Goal: Transaction & Acquisition: Purchase product/service

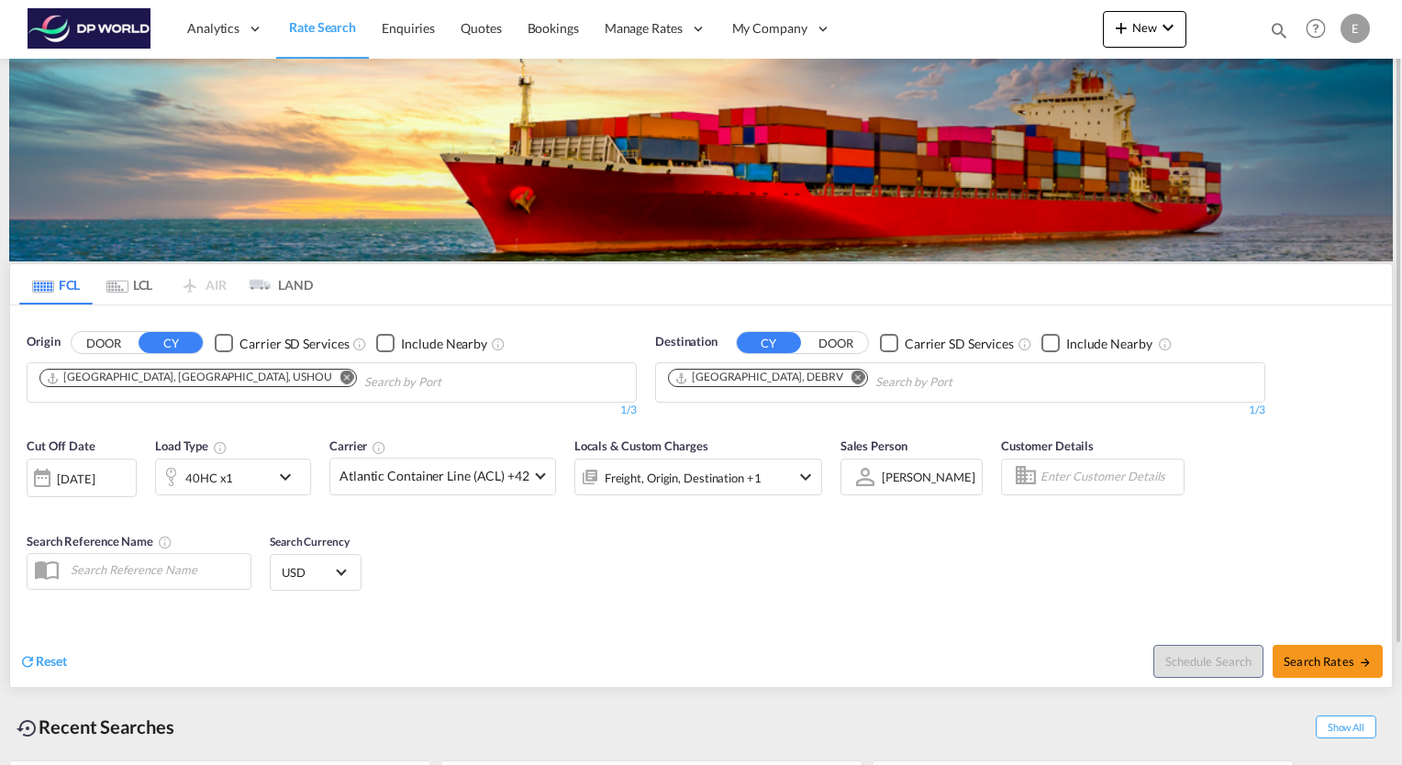
click at [294, 476] on md-icon "icon-chevron-down" at bounding box center [289, 477] width 31 height 22
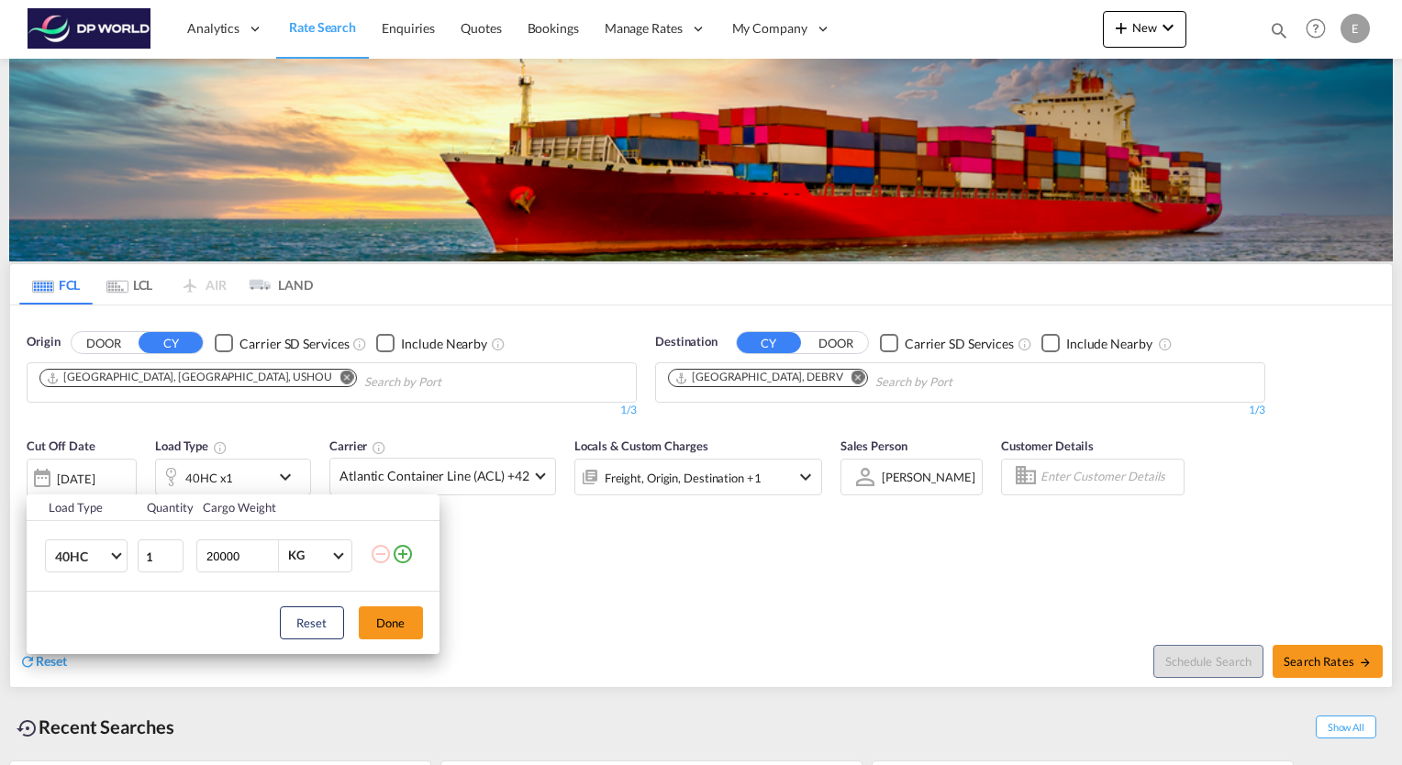
click at [800, 373] on div "Load Type Quantity Cargo Weight 40HC 20GP 40GP 40HC 45HC 20RE 40RE 40HR 20OT 40…" at bounding box center [701, 382] width 1402 height 765
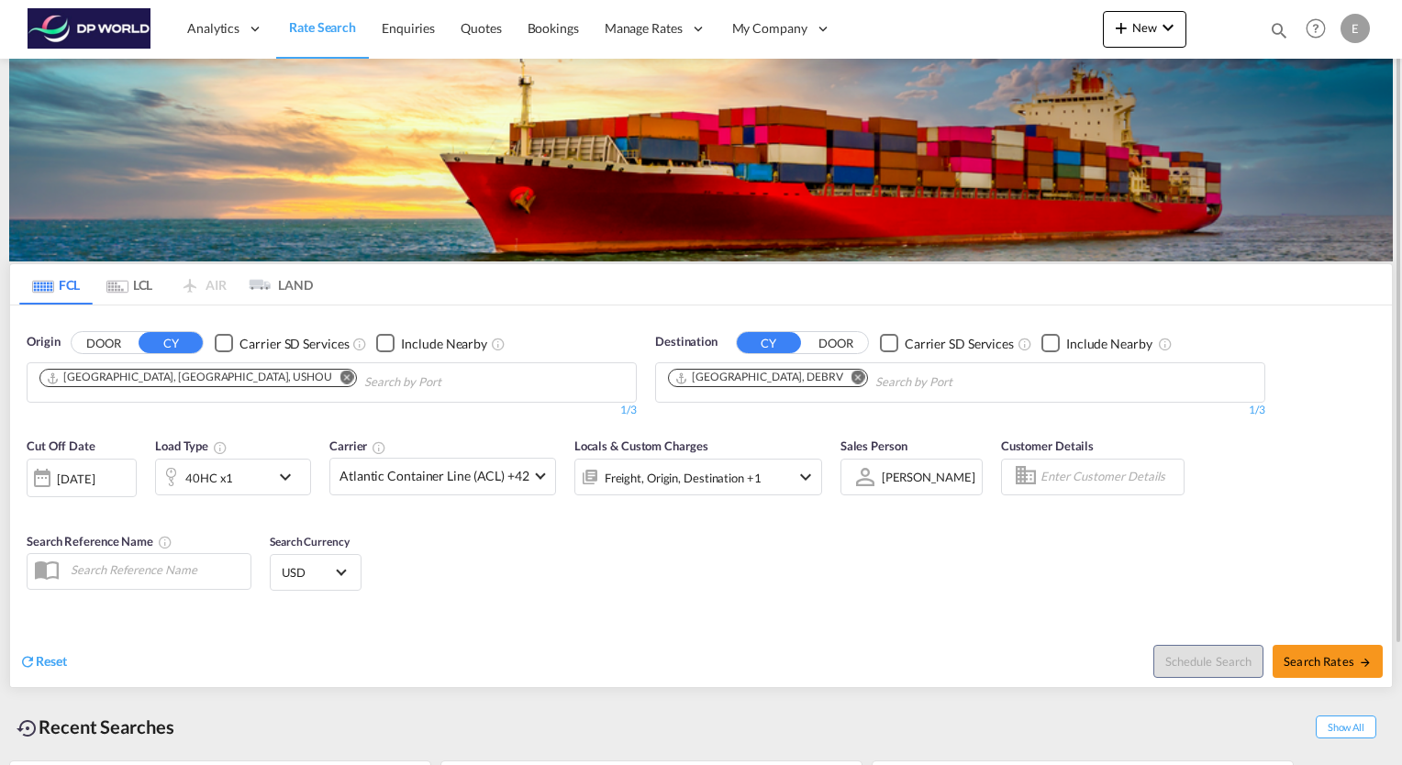
click at [840, 375] on button "Remove" at bounding box center [854, 379] width 28 height 18
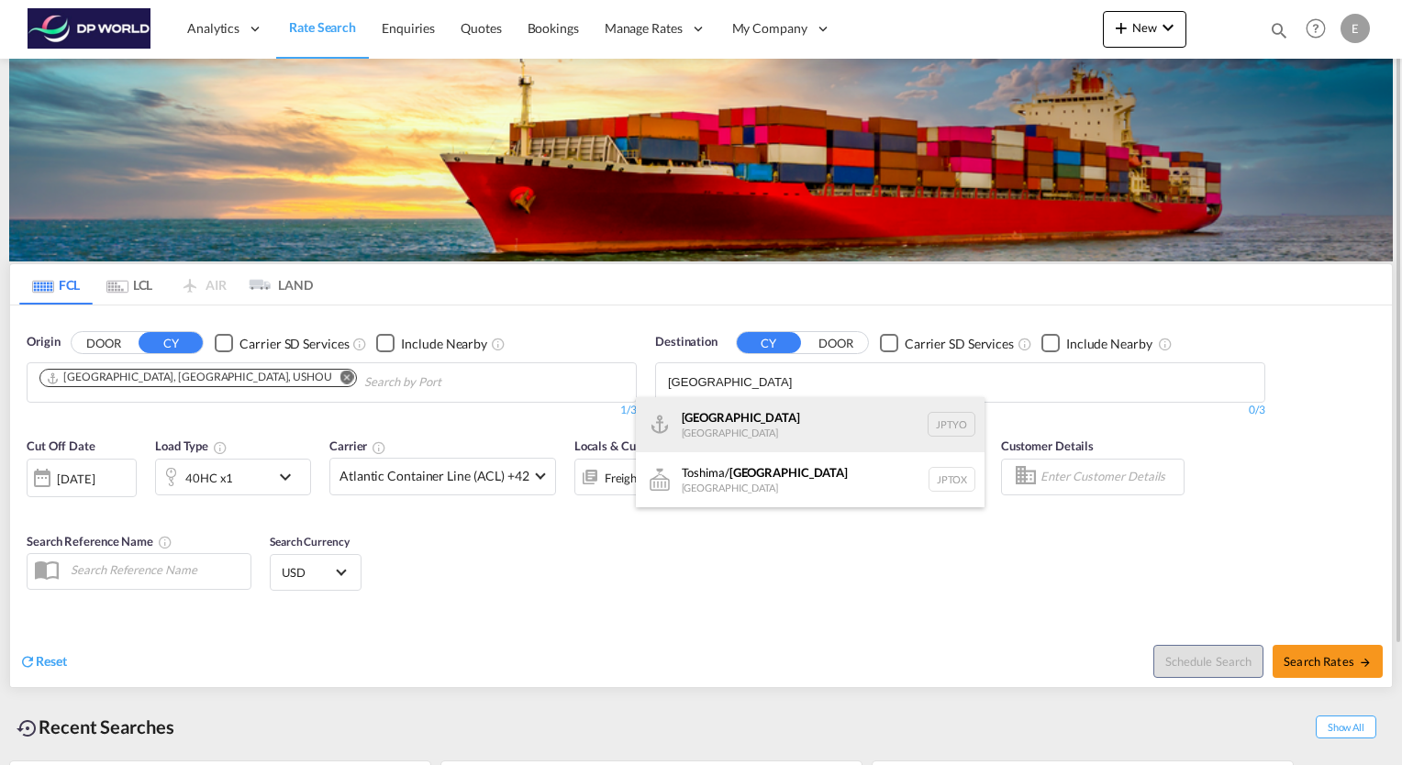
type input "[GEOGRAPHIC_DATA]"
click at [763, 431] on div "Tokyo [GEOGRAPHIC_DATA] JPTYO" at bounding box center [810, 424] width 349 height 55
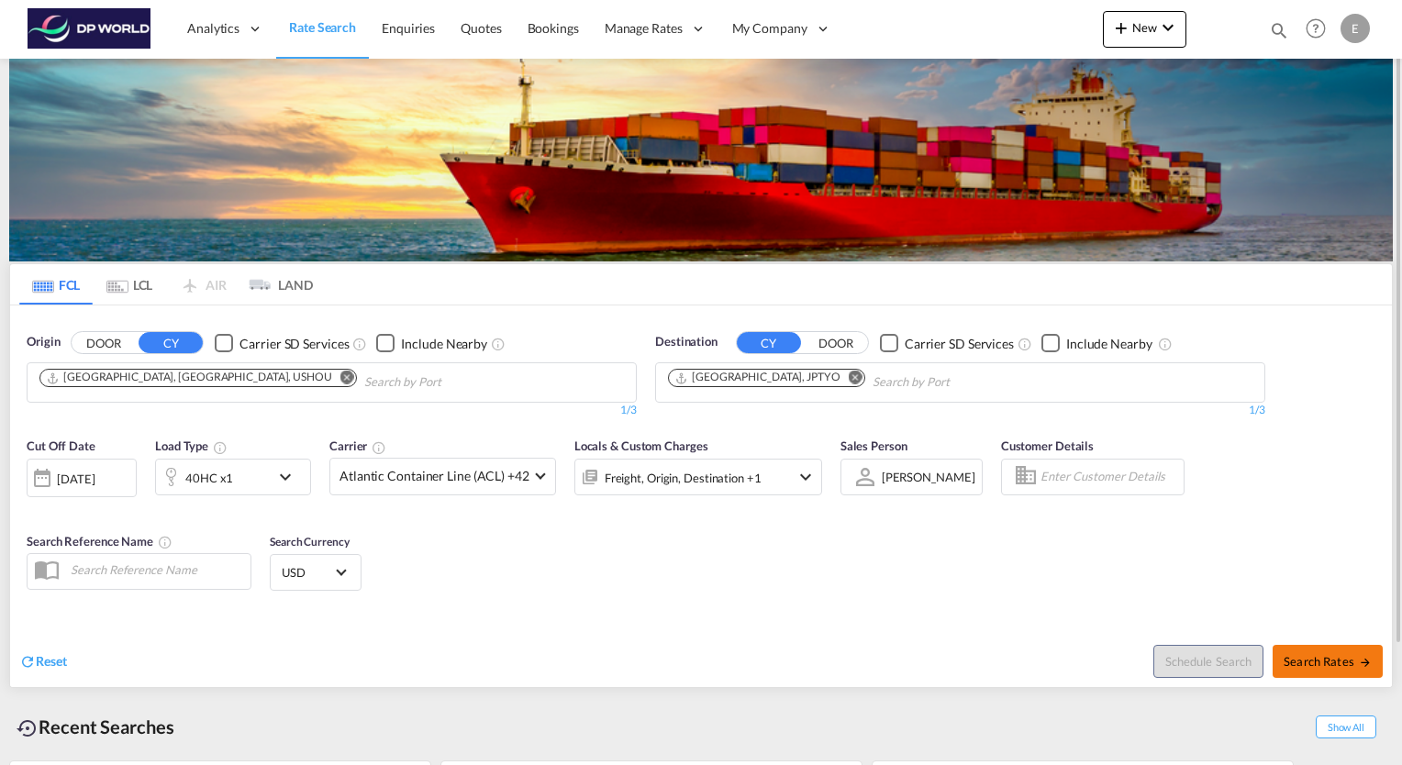
click at [1317, 656] on span "Search Rates" at bounding box center [1328, 661] width 88 height 15
type input "USHOU to JPTYO / [DATE]"
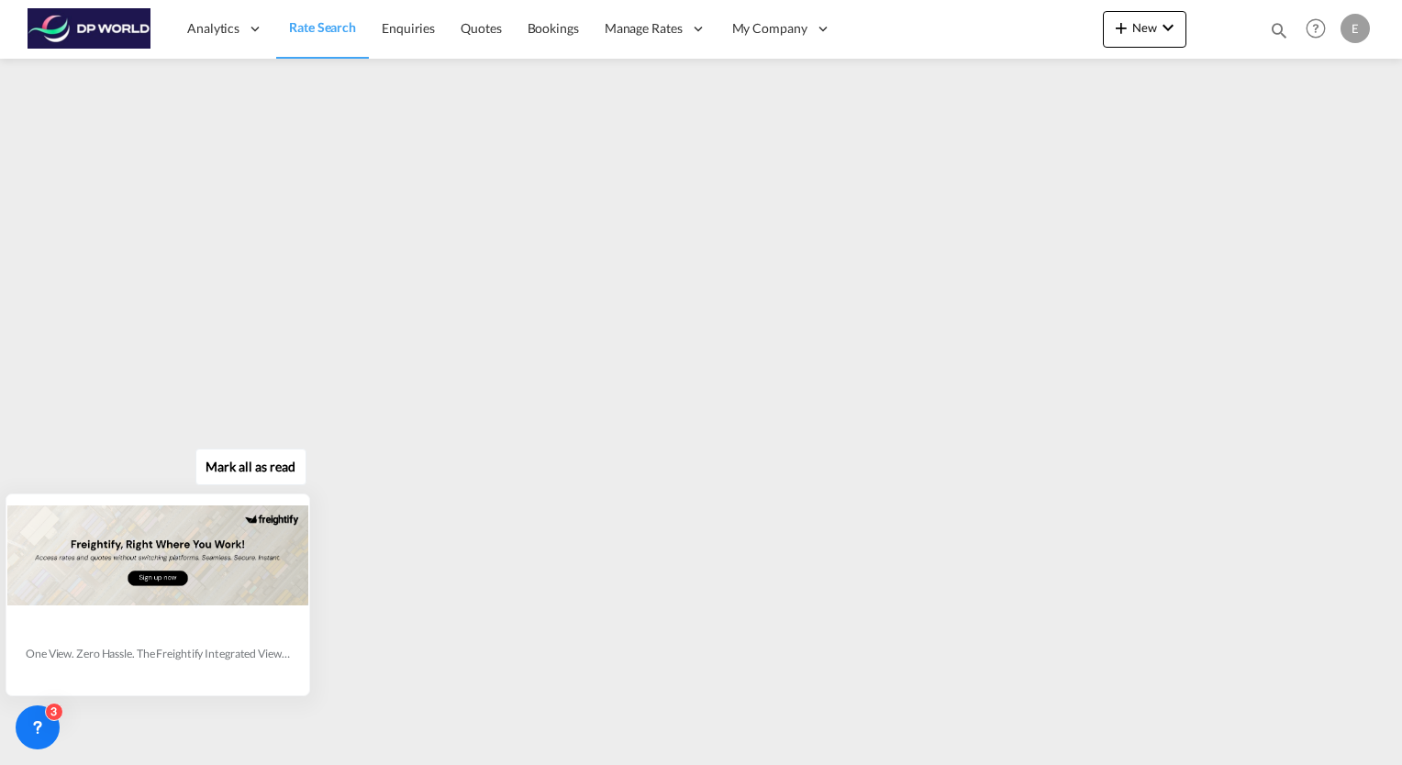
click at [315, 446] on div "[PERSON_NAME] all as read One View. Zero Hassle. The Freightify Integrated View…" at bounding box center [162, 569] width 332 height 253
